Goal: Navigation & Orientation: Find specific page/section

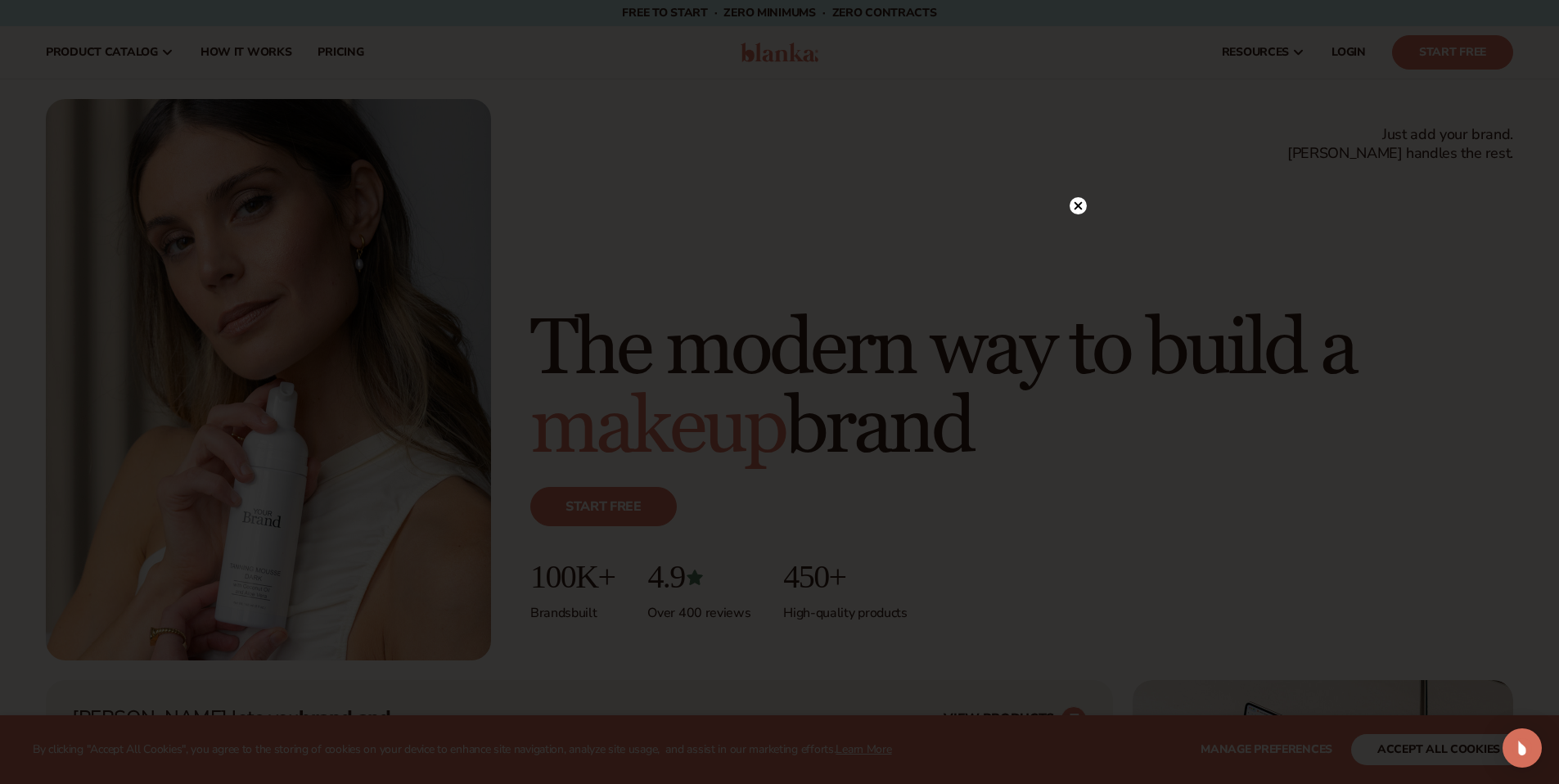
drag, startPoint x: 1081, startPoint y: 202, endPoint x: 993, endPoint y: 193, distance: 88.5
click at [1081, 201] on circle at bounding box center [1078, 205] width 17 height 17
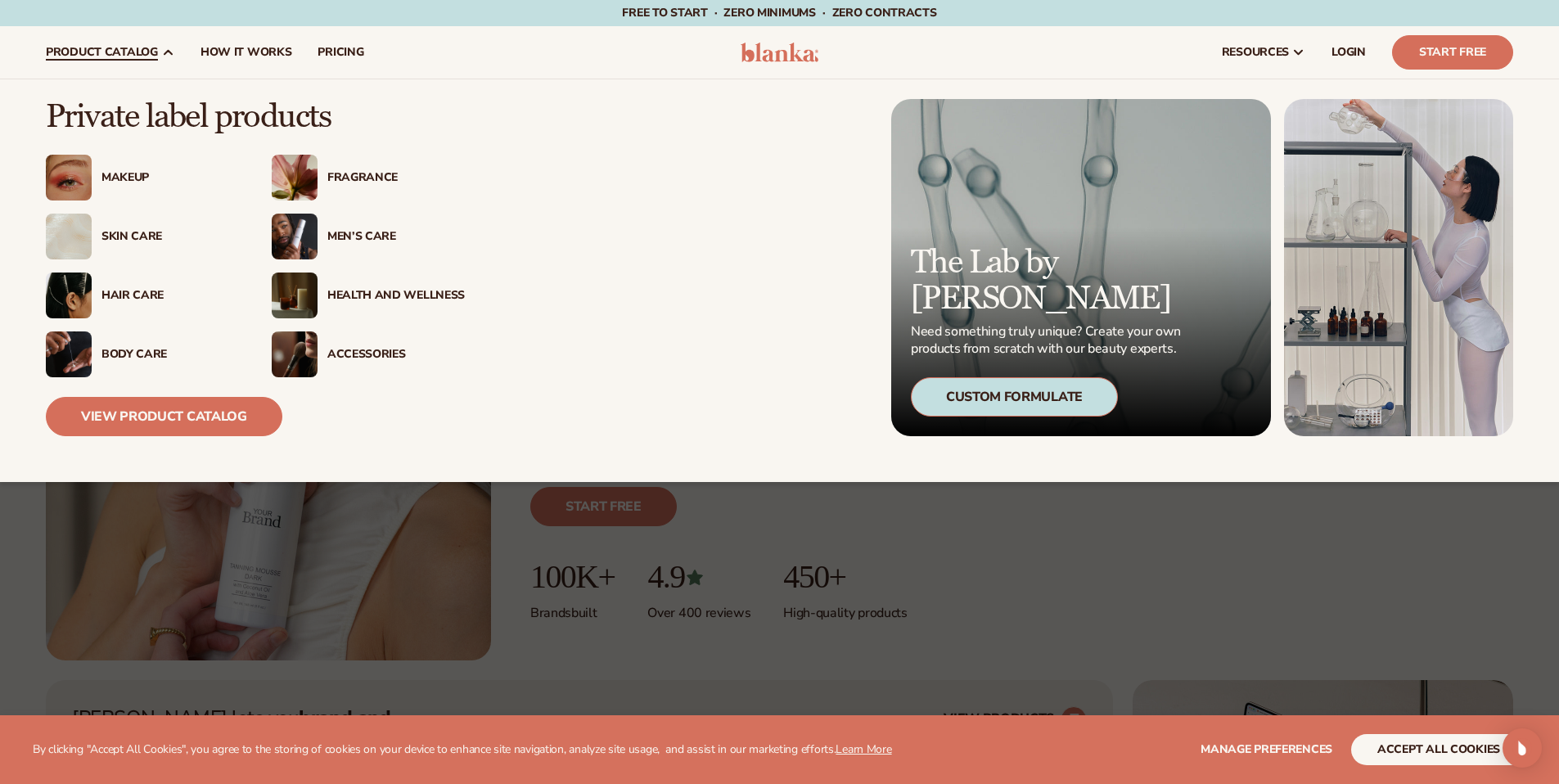
click at [353, 234] on div "Men’s Care" at bounding box center [396, 236] width 138 height 14
